Goal: Task Accomplishment & Management: Manage account settings

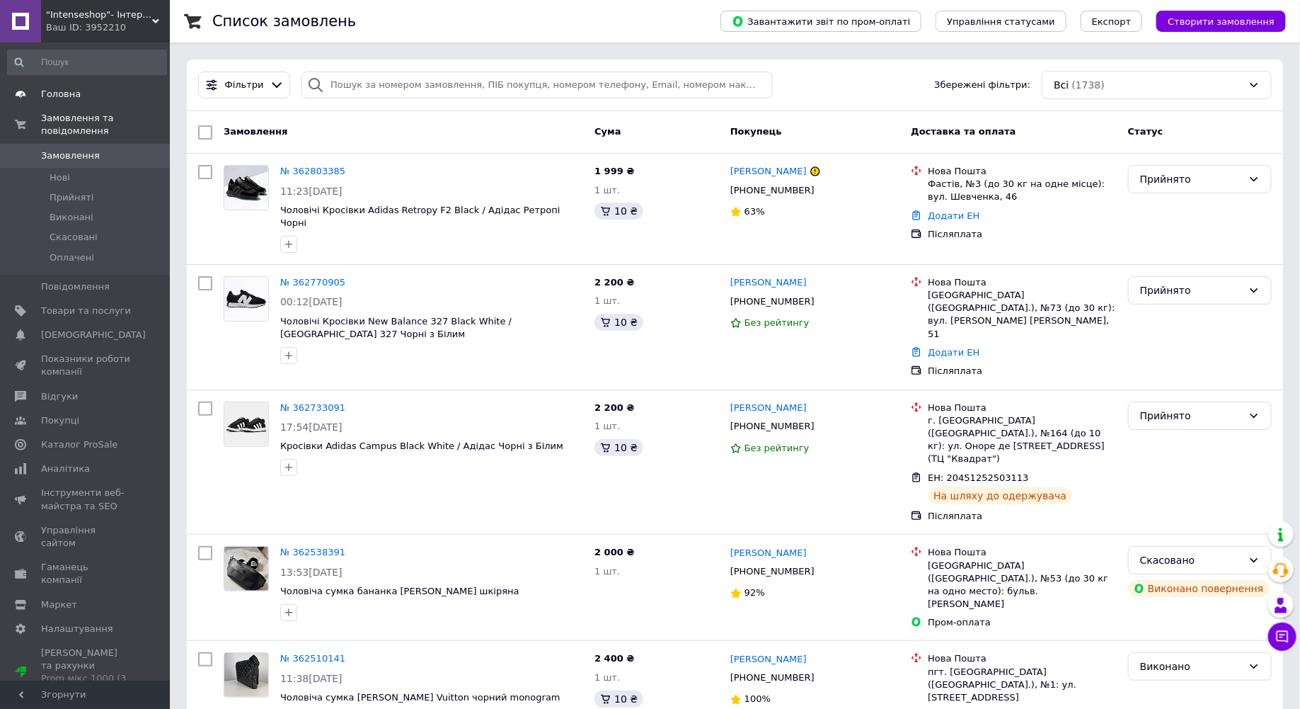
click at [79, 91] on span "Головна" at bounding box center [86, 94] width 90 height 13
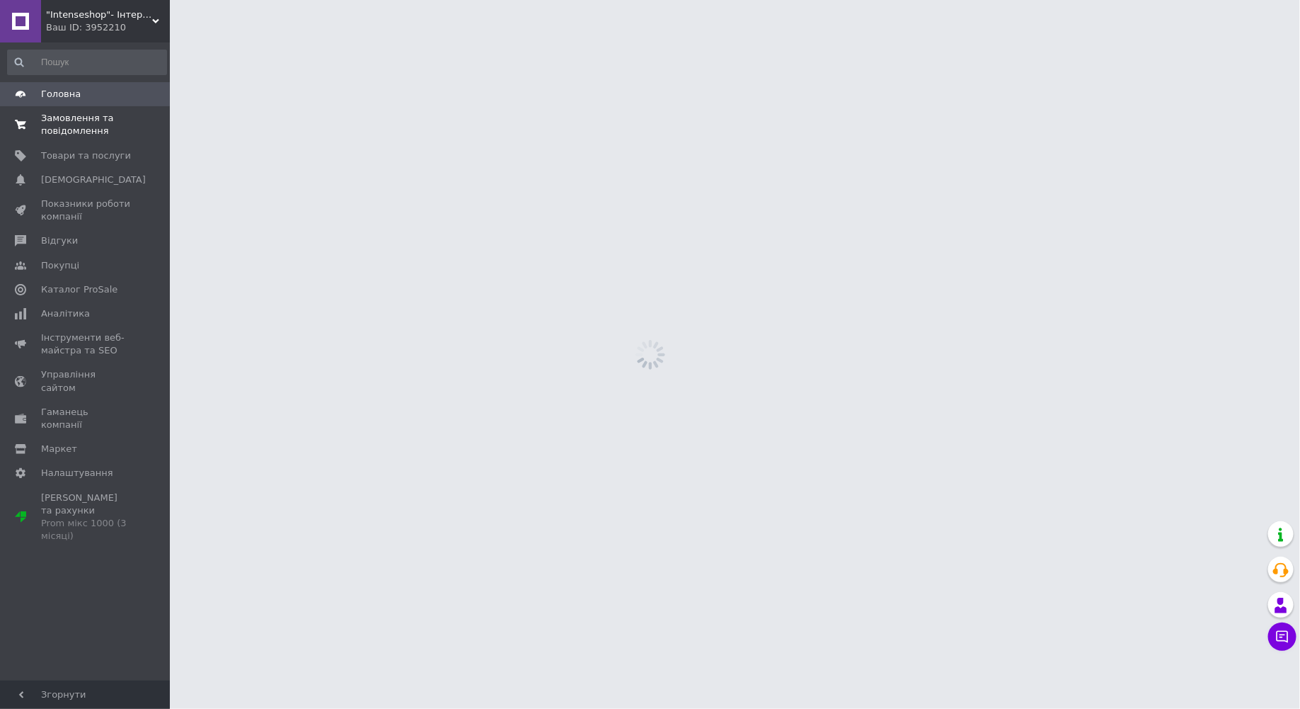
click at [79, 114] on span "Замовлення та повідомлення" at bounding box center [86, 124] width 90 height 25
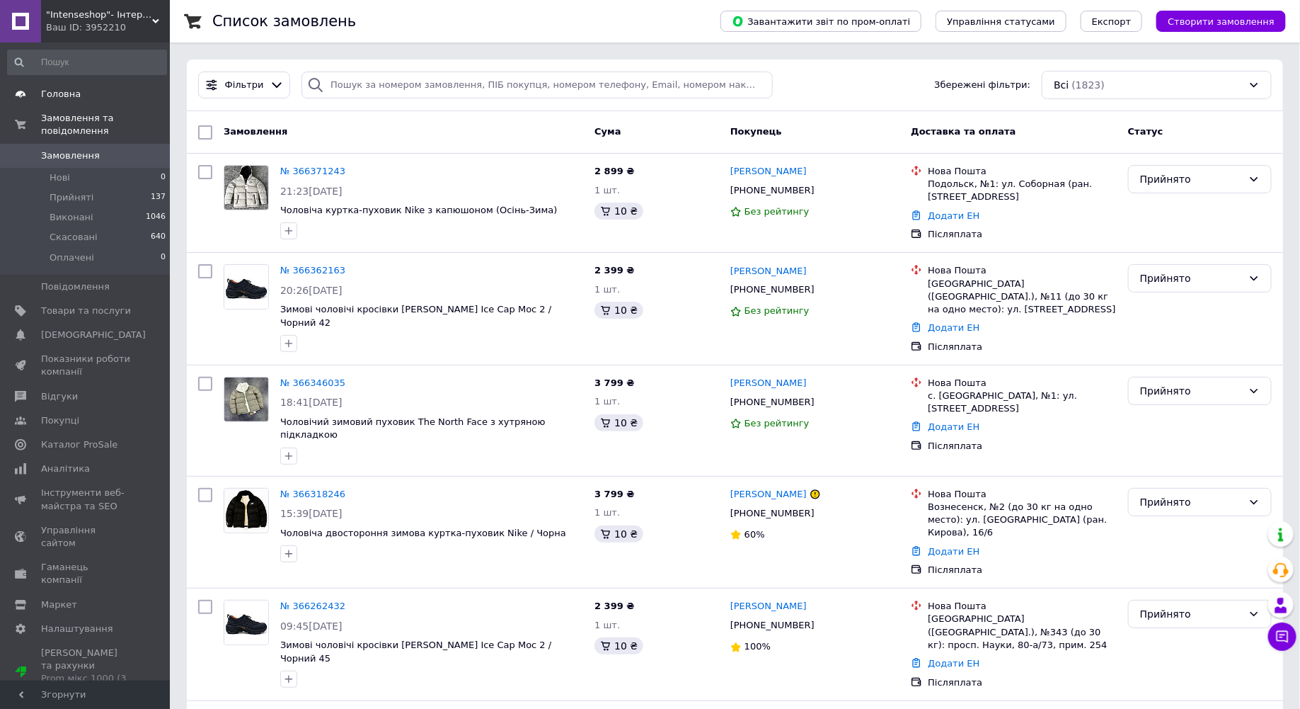
click at [46, 101] on link "Головна" at bounding box center [87, 94] width 174 height 24
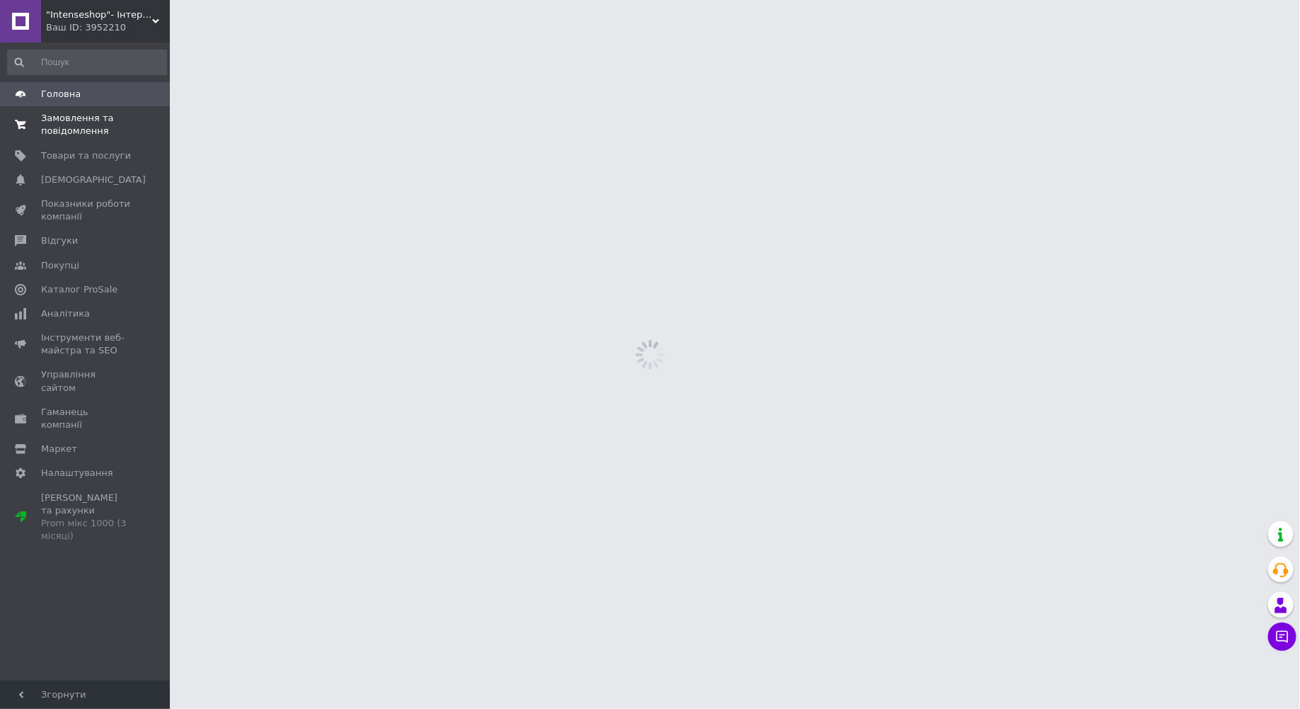
click at [48, 128] on span "Замовлення та повідомлення" at bounding box center [86, 124] width 90 height 25
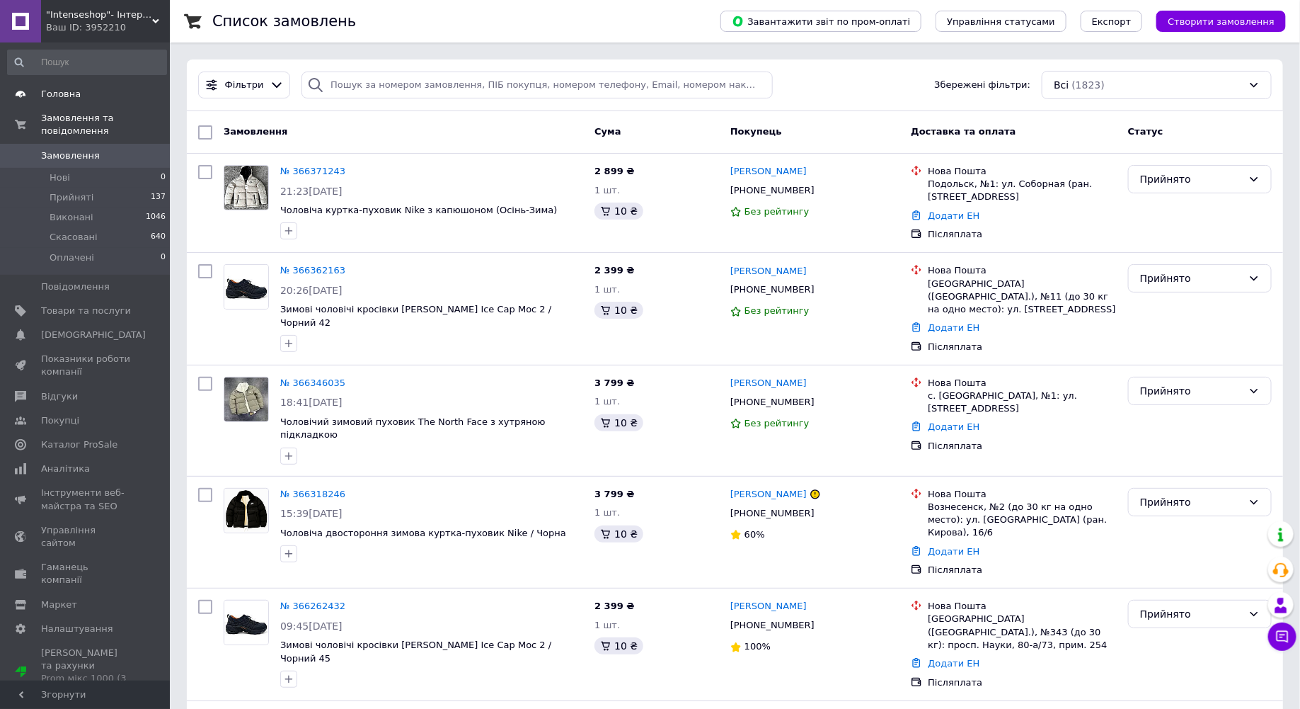
click at [74, 92] on span "Головна" at bounding box center [61, 94] width 40 height 13
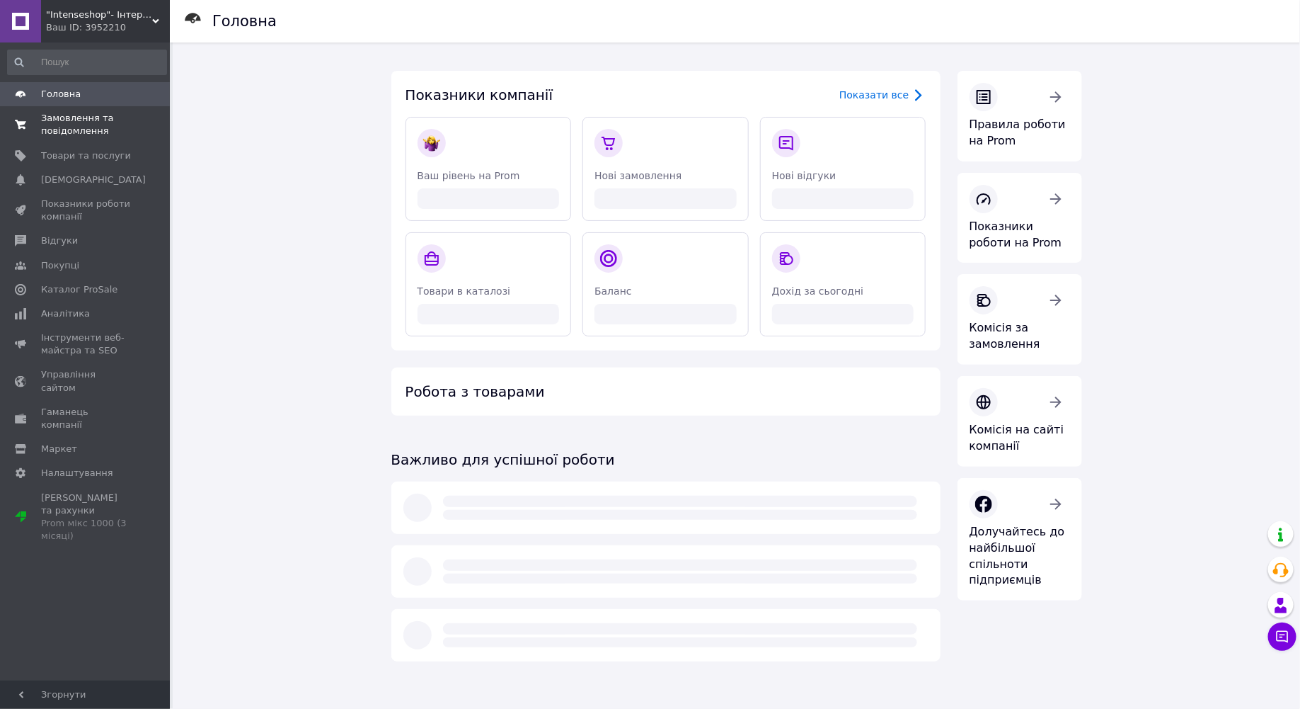
click at [67, 120] on span "Замовлення та повідомлення" at bounding box center [86, 124] width 90 height 25
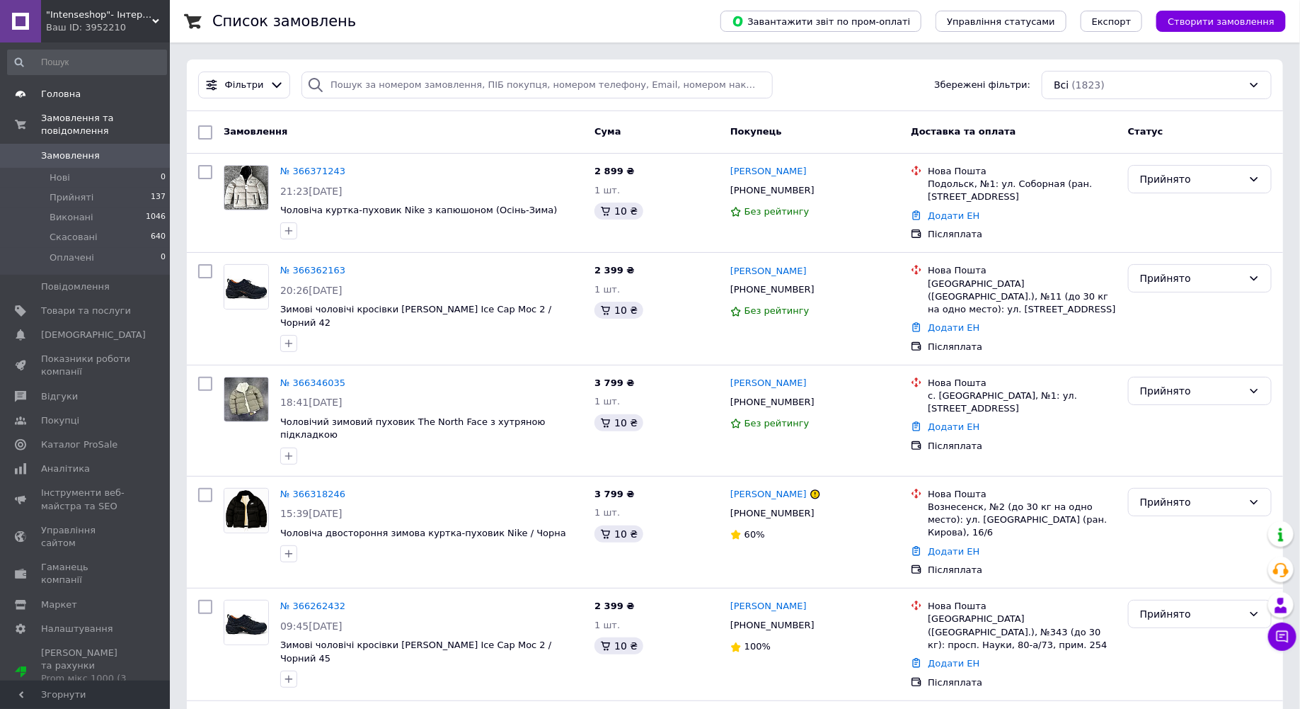
click at [125, 84] on link "Головна" at bounding box center [87, 94] width 174 height 24
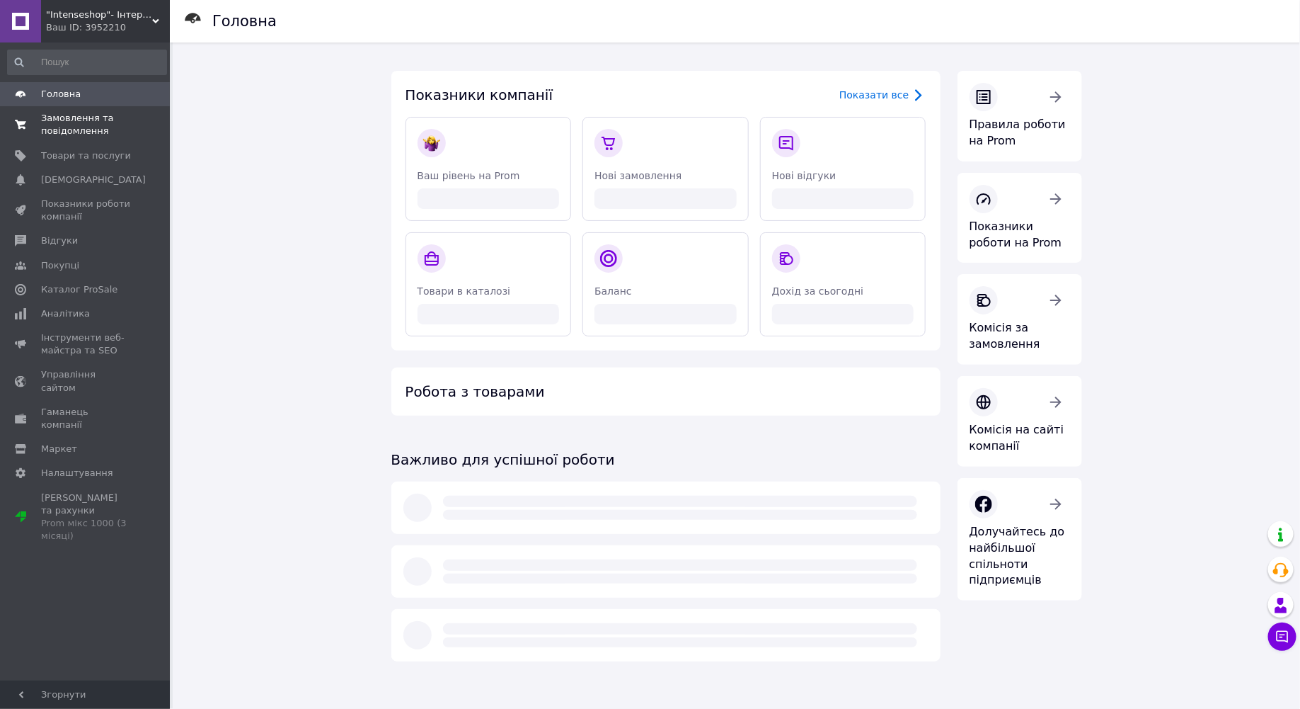
click at [105, 113] on span "Замовлення та повідомлення" at bounding box center [86, 124] width 90 height 25
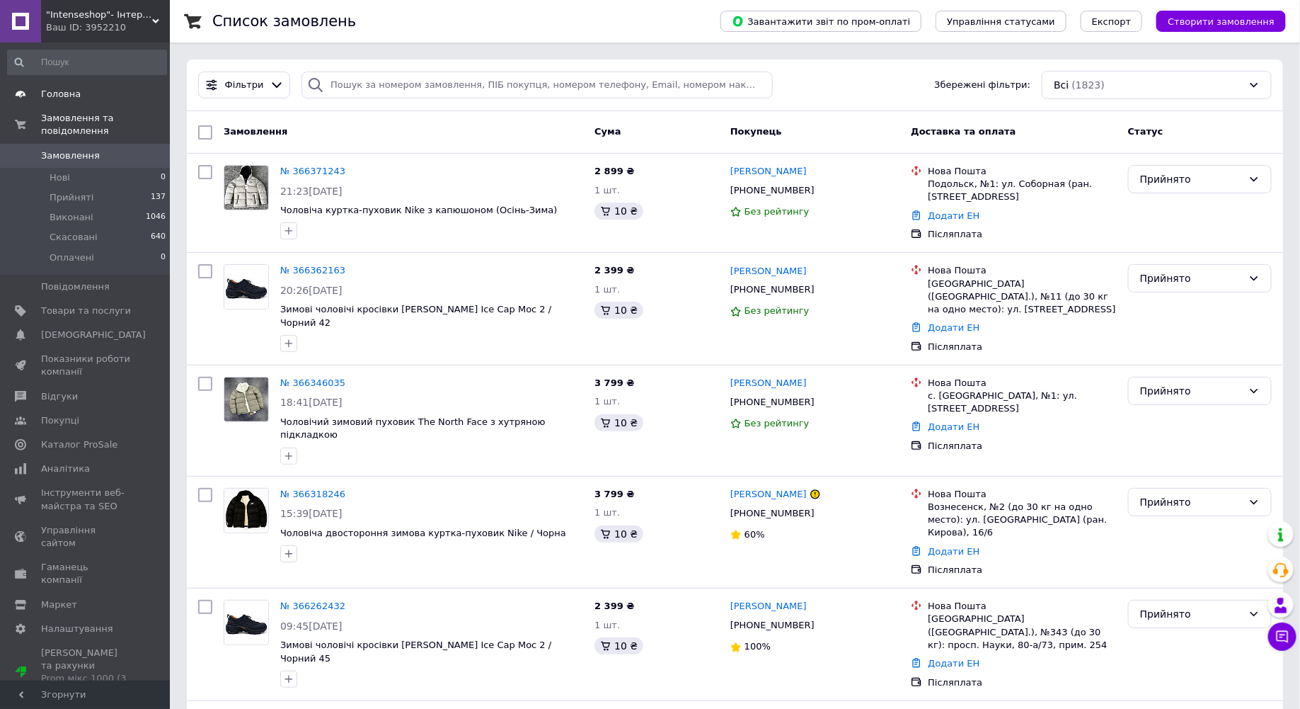
click at [64, 91] on span "Головна" at bounding box center [61, 94] width 40 height 13
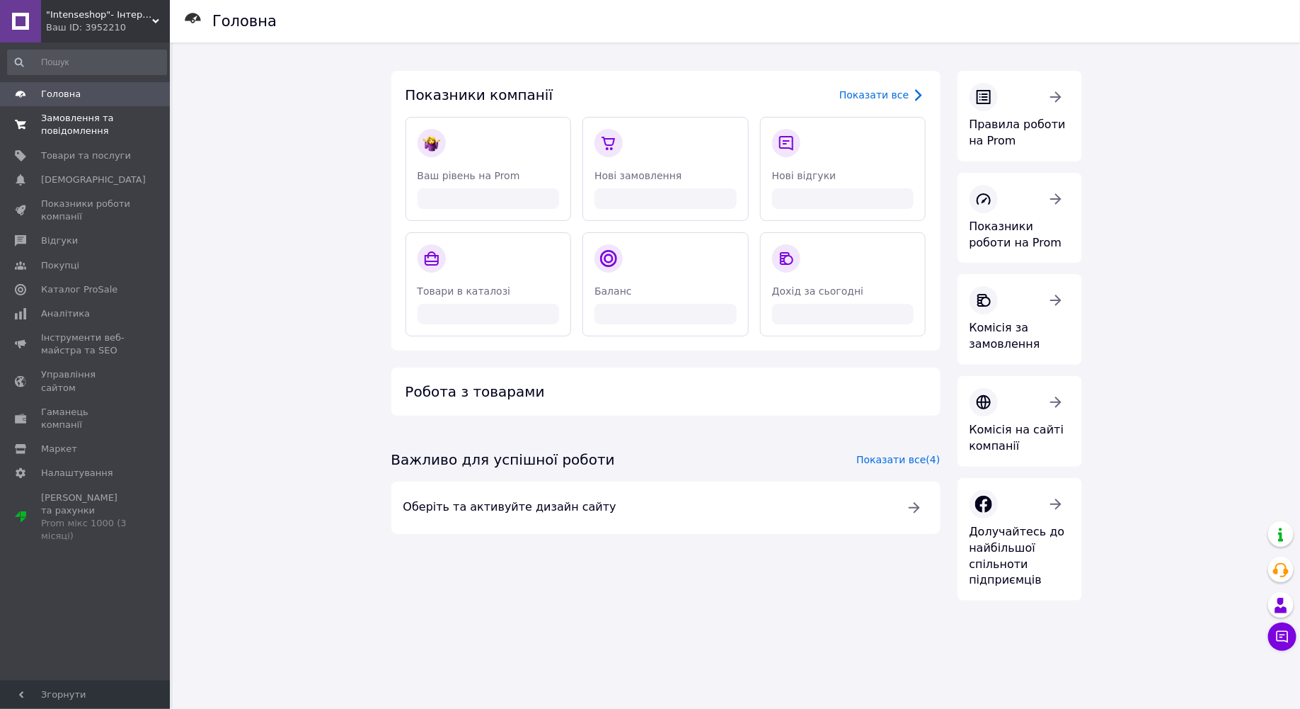
click at [62, 125] on span "Замовлення та повідомлення" at bounding box center [86, 124] width 90 height 25
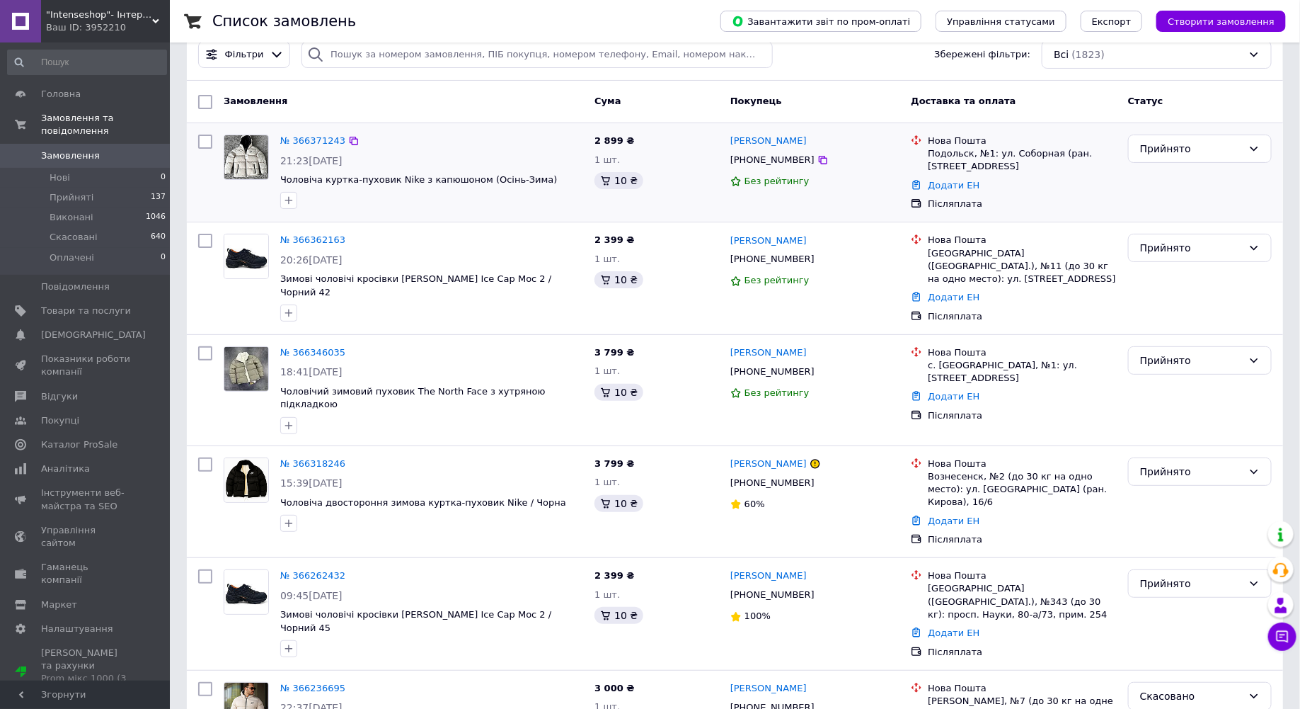
scroll to position [35, 0]
